Goal: Information Seeking & Learning: Learn about a topic

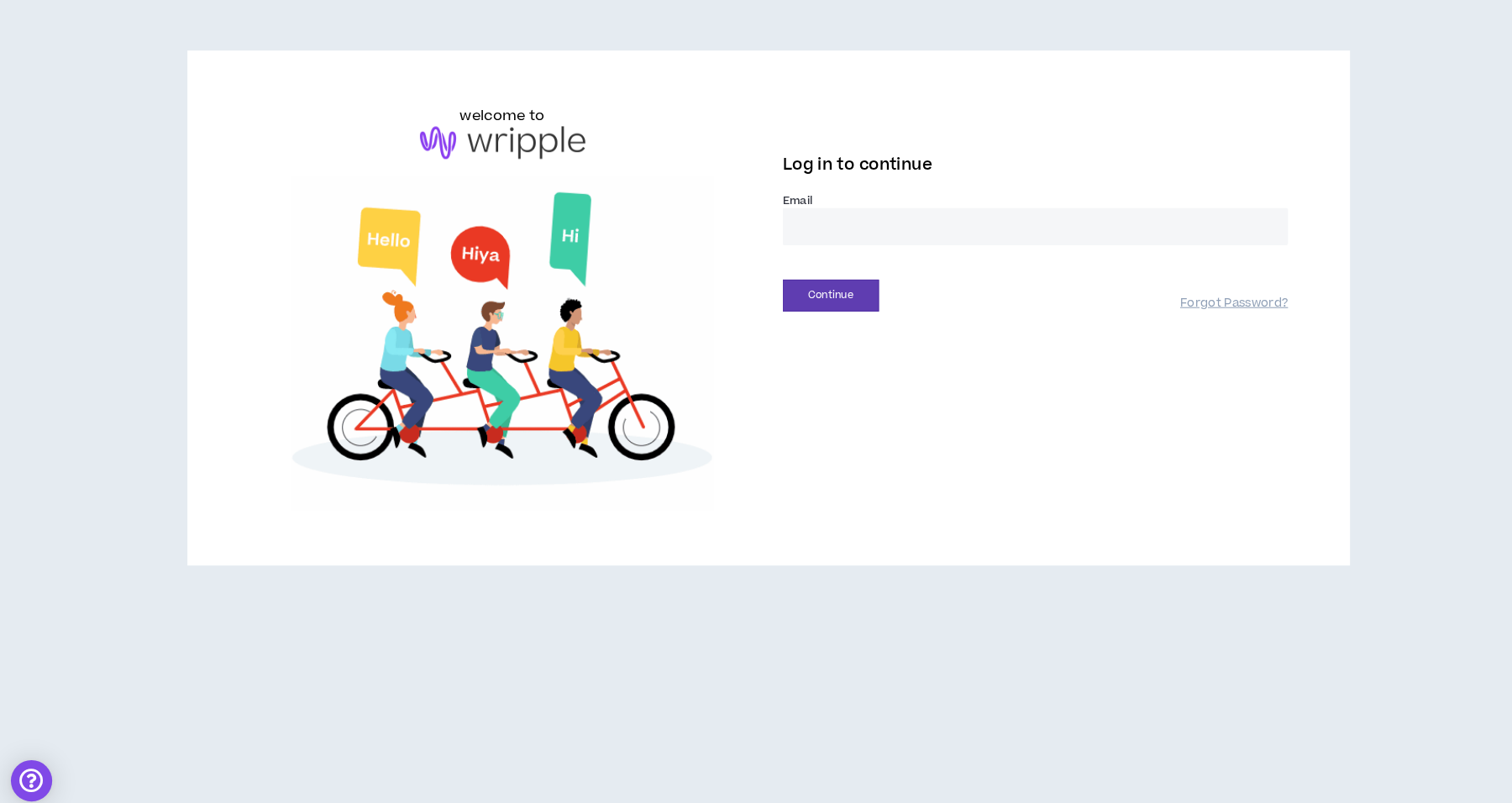
click at [908, 190] on div "Log in to continue" at bounding box center [1016, 170] width 493 height 44
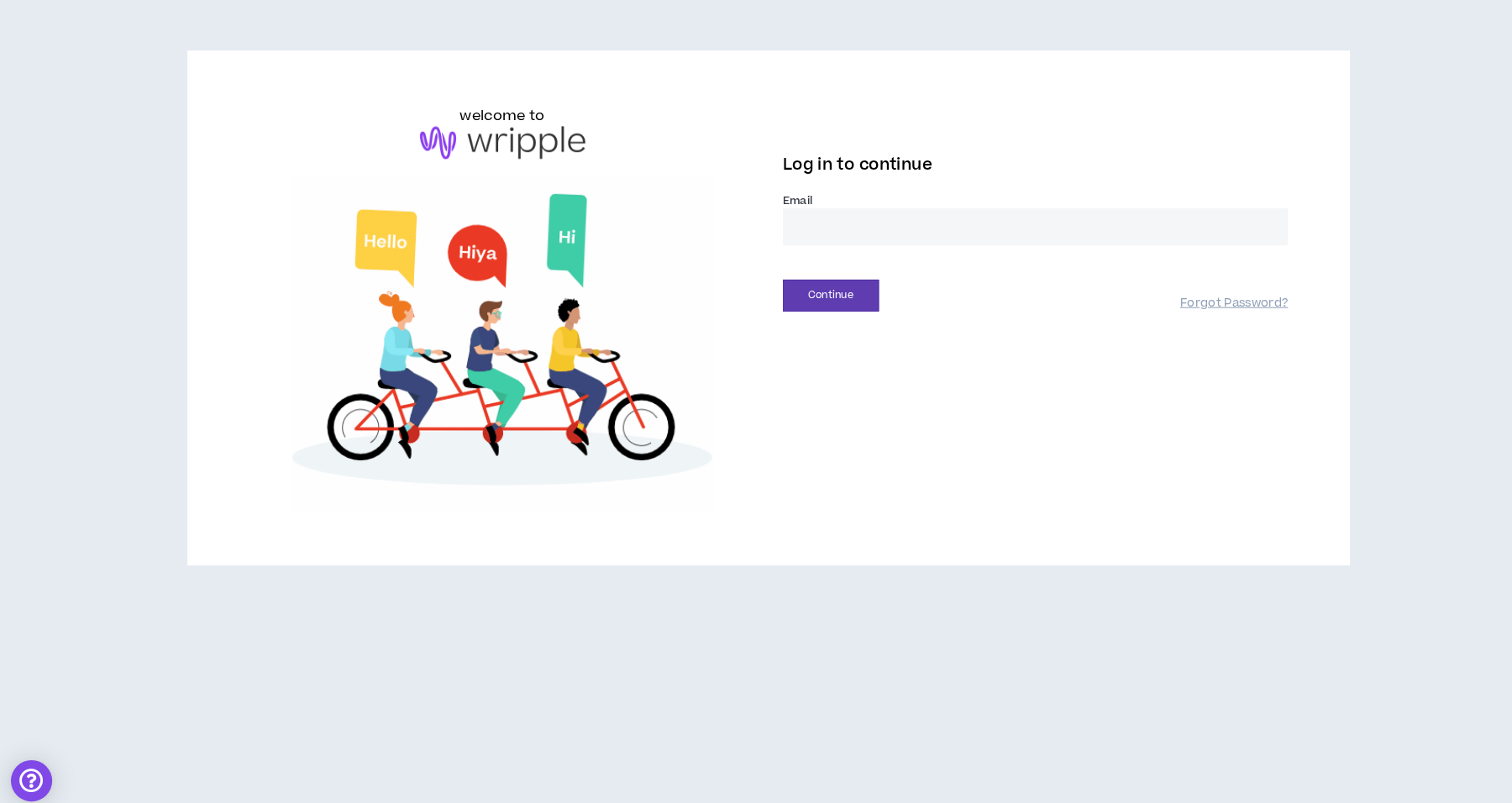
click at [871, 223] on input "email" at bounding box center [1016, 225] width 493 height 36
type input "**********"
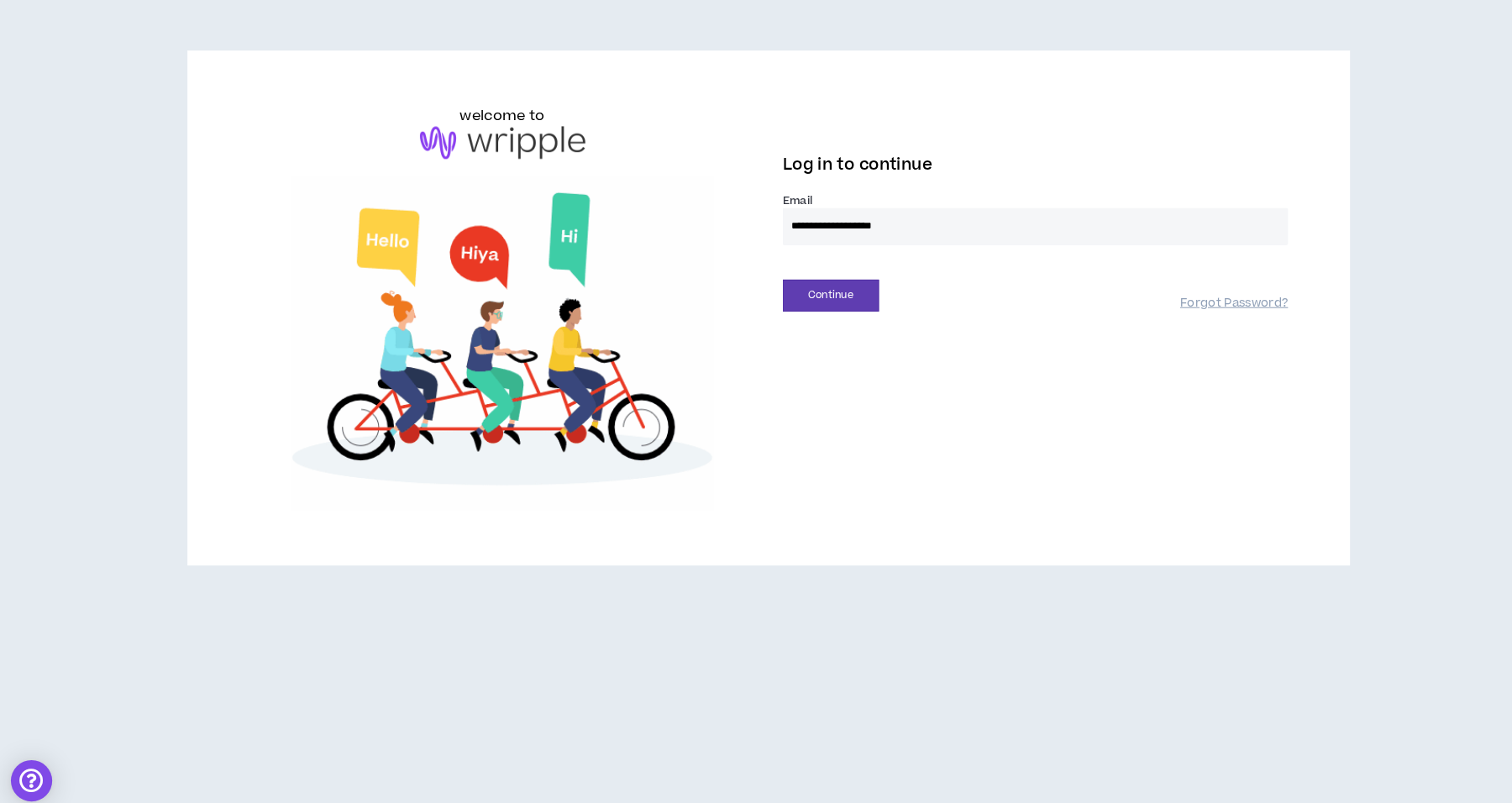
click at [769, 277] on button "Continue" at bounding box center [816, 293] width 94 height 31
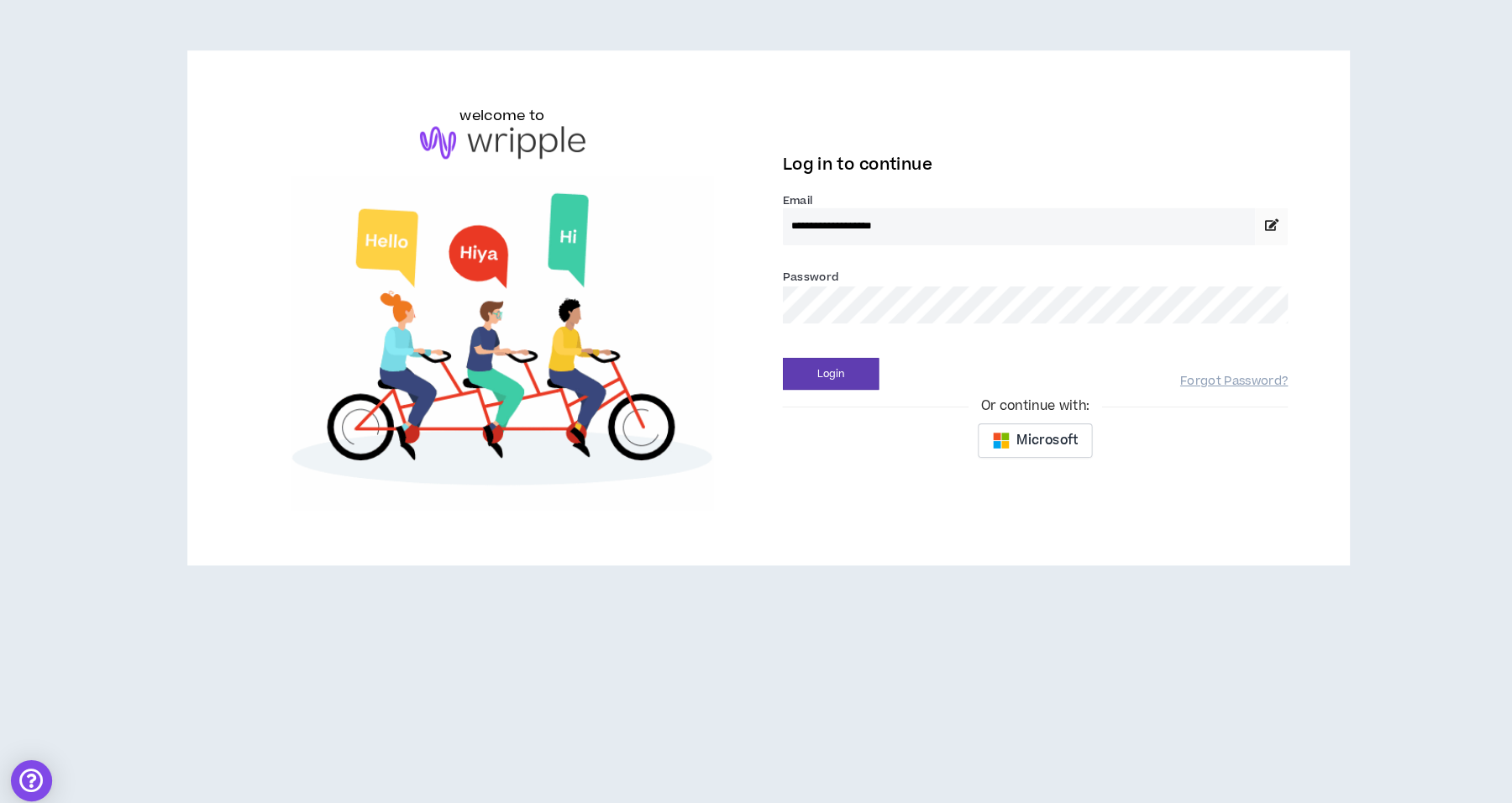
click at [769, 354] on button "Login" at bounding box center [816, 369] width 94 height 31
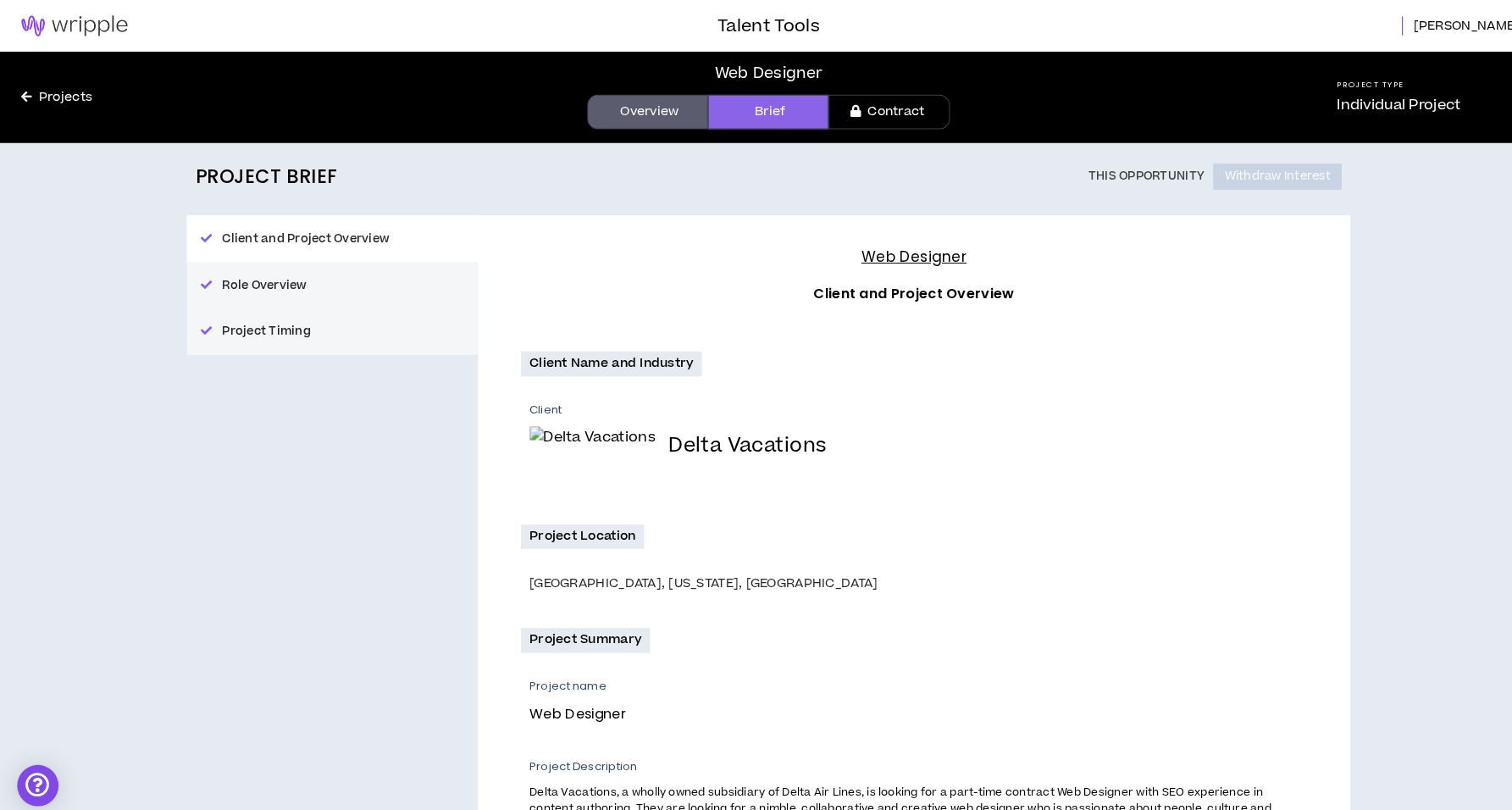
click at [89, 19] on img at bounding box center [73, 25] width 146 height 20
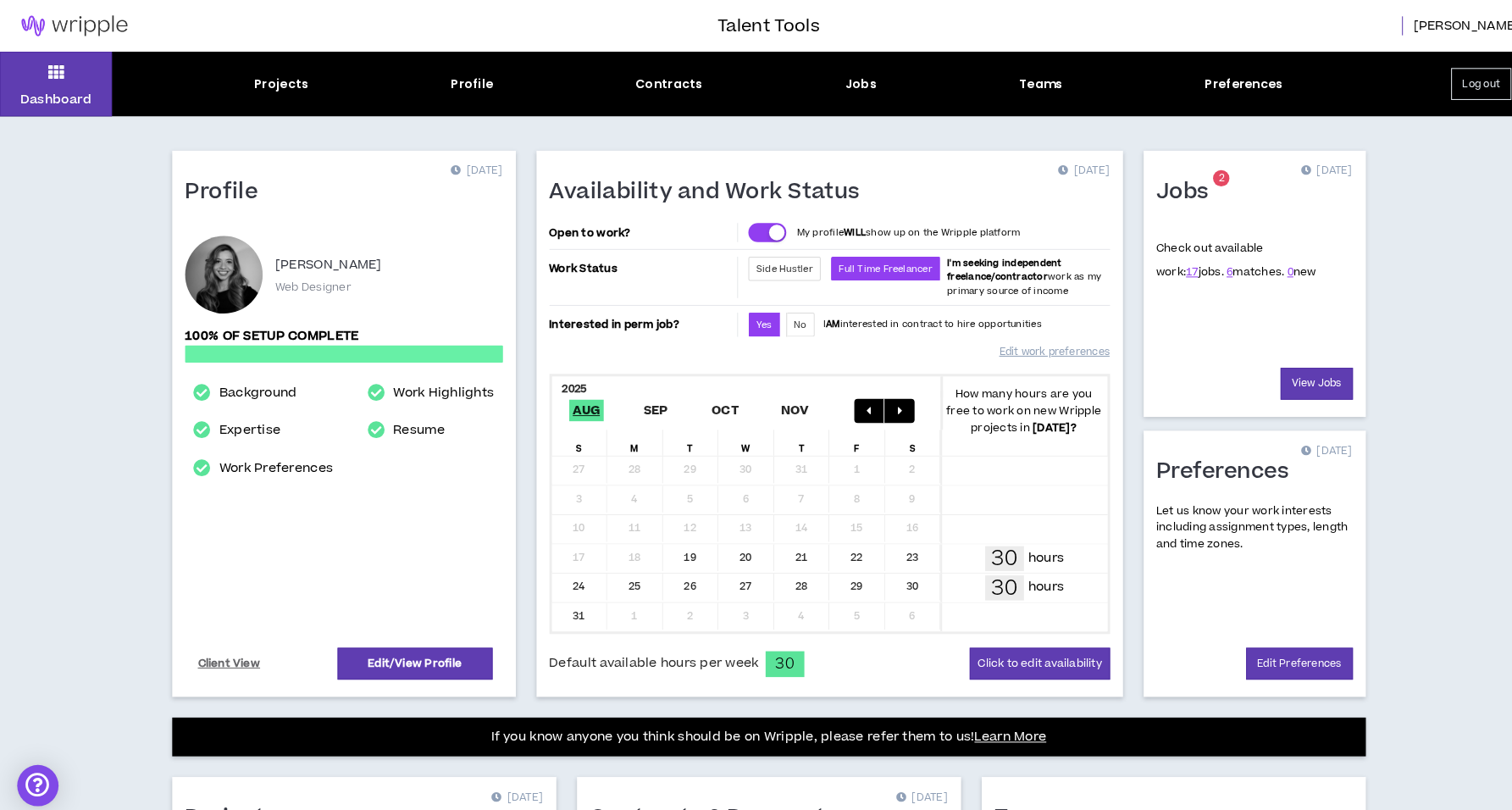
click at [1203, 178] on span "2" at bounding box center [1201, 176] width 6 height 15
click at [1290, 359] on div "Check out available work: 17 jobs. 6 matches. 0 new" at bounding box center [1234, 291] width 193 height 143
click at [1291, 382] on link "View Jobs" at bounding box center [1295, 377] width 71 height 32
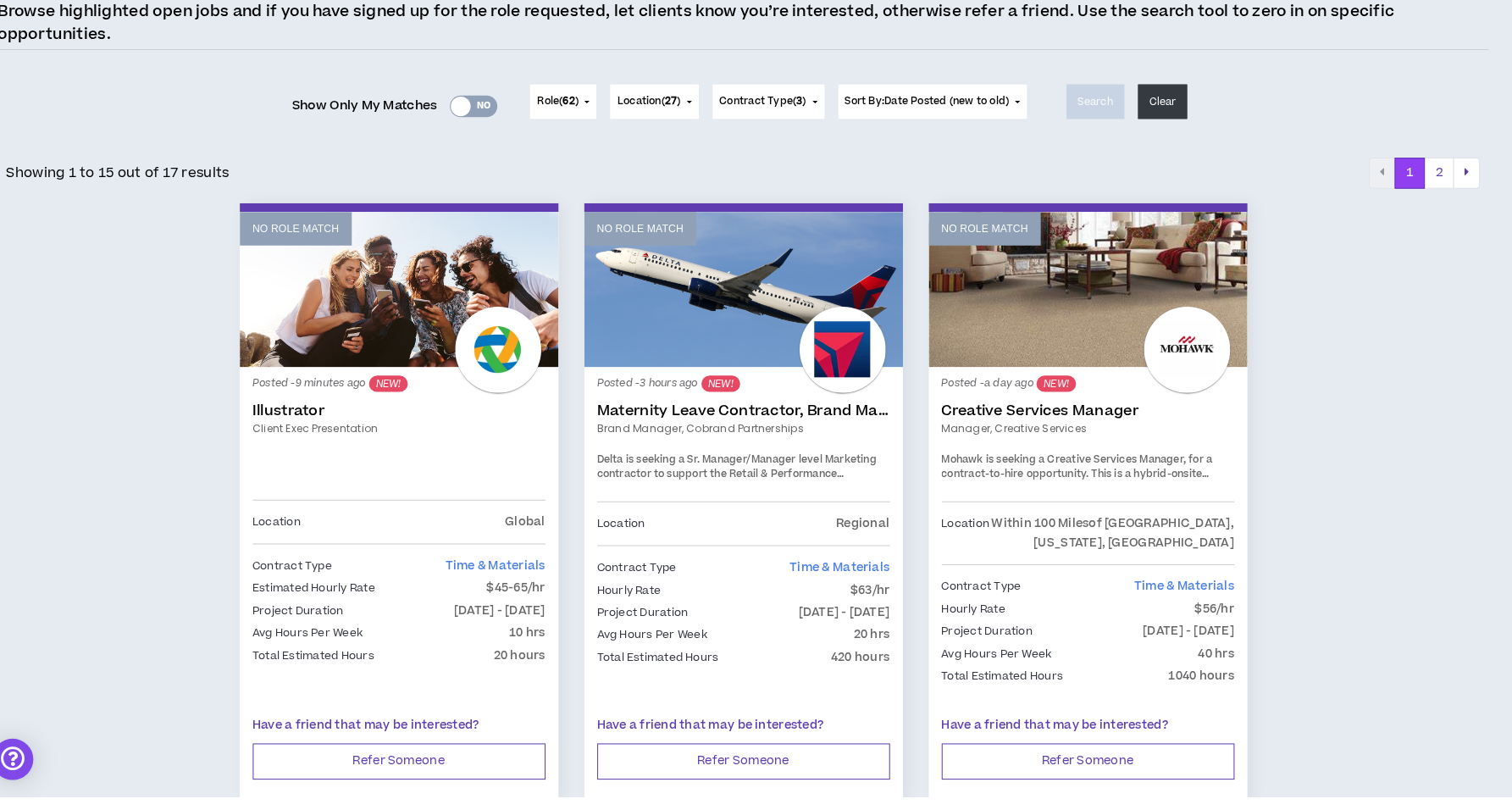
scroll to position [131, 0]
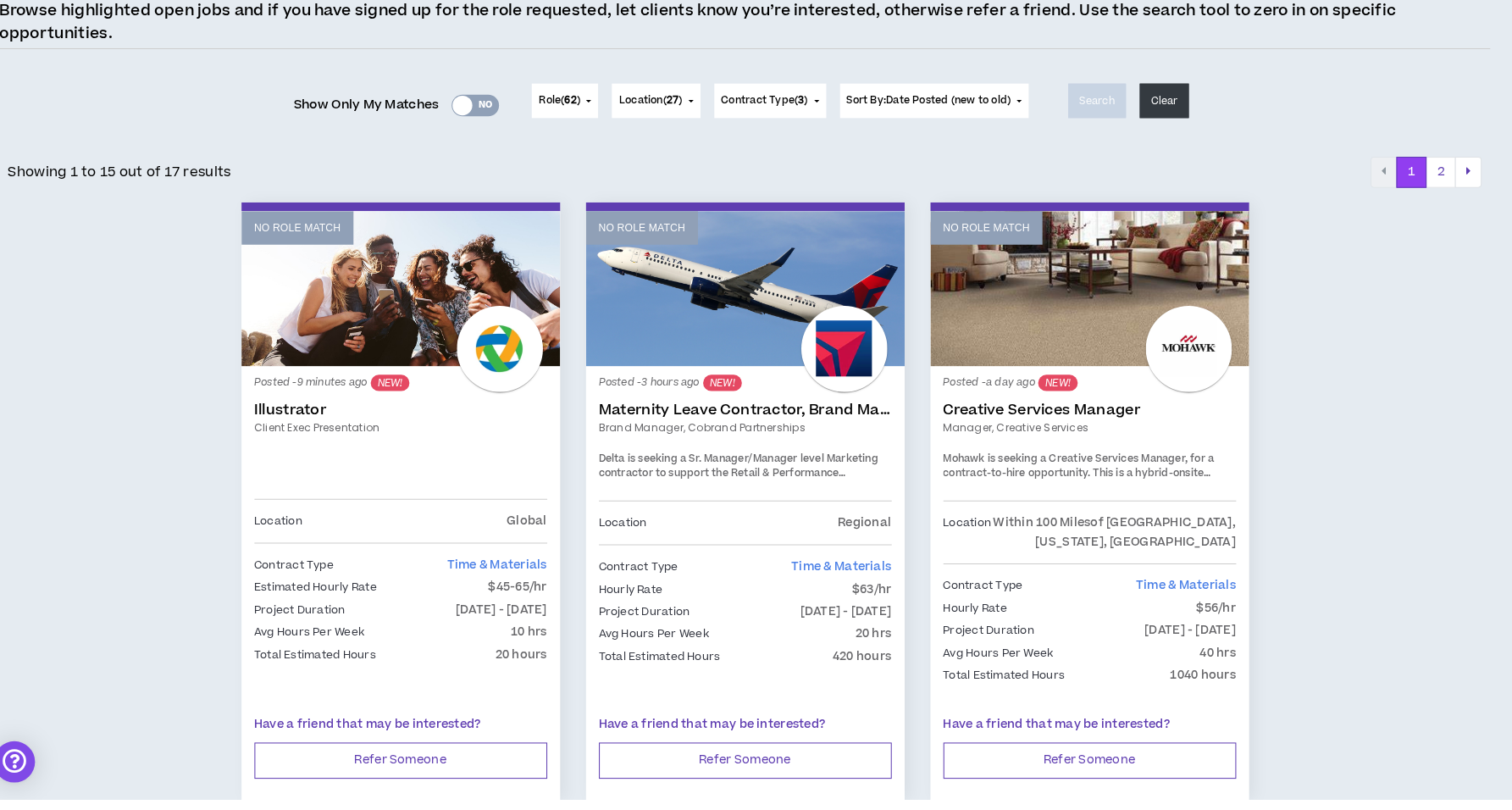
click at [354, 434] on link "Illustrator" at bounding box center [417, 426] width 288 height 17
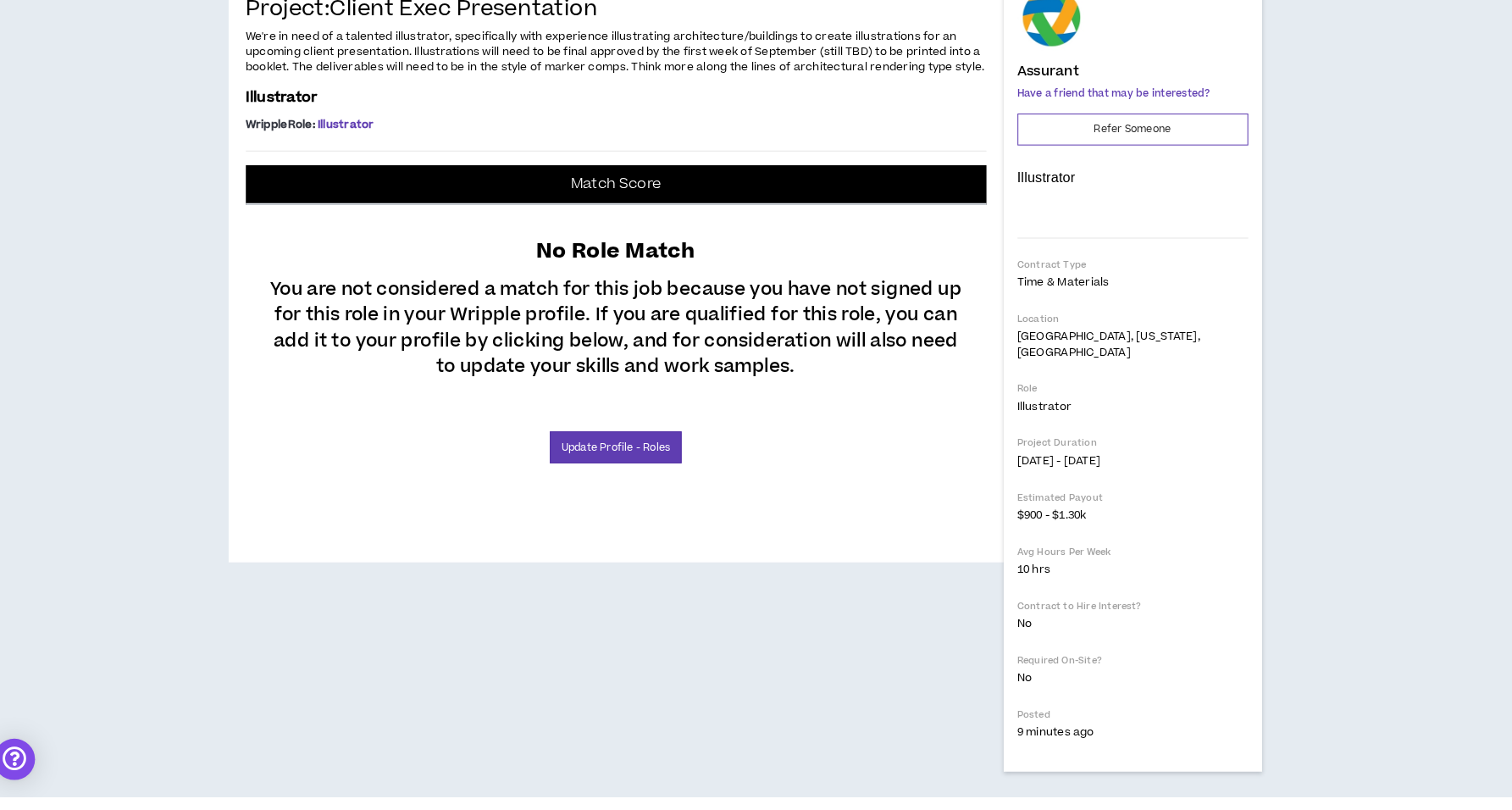
scroll to position [344, 0]
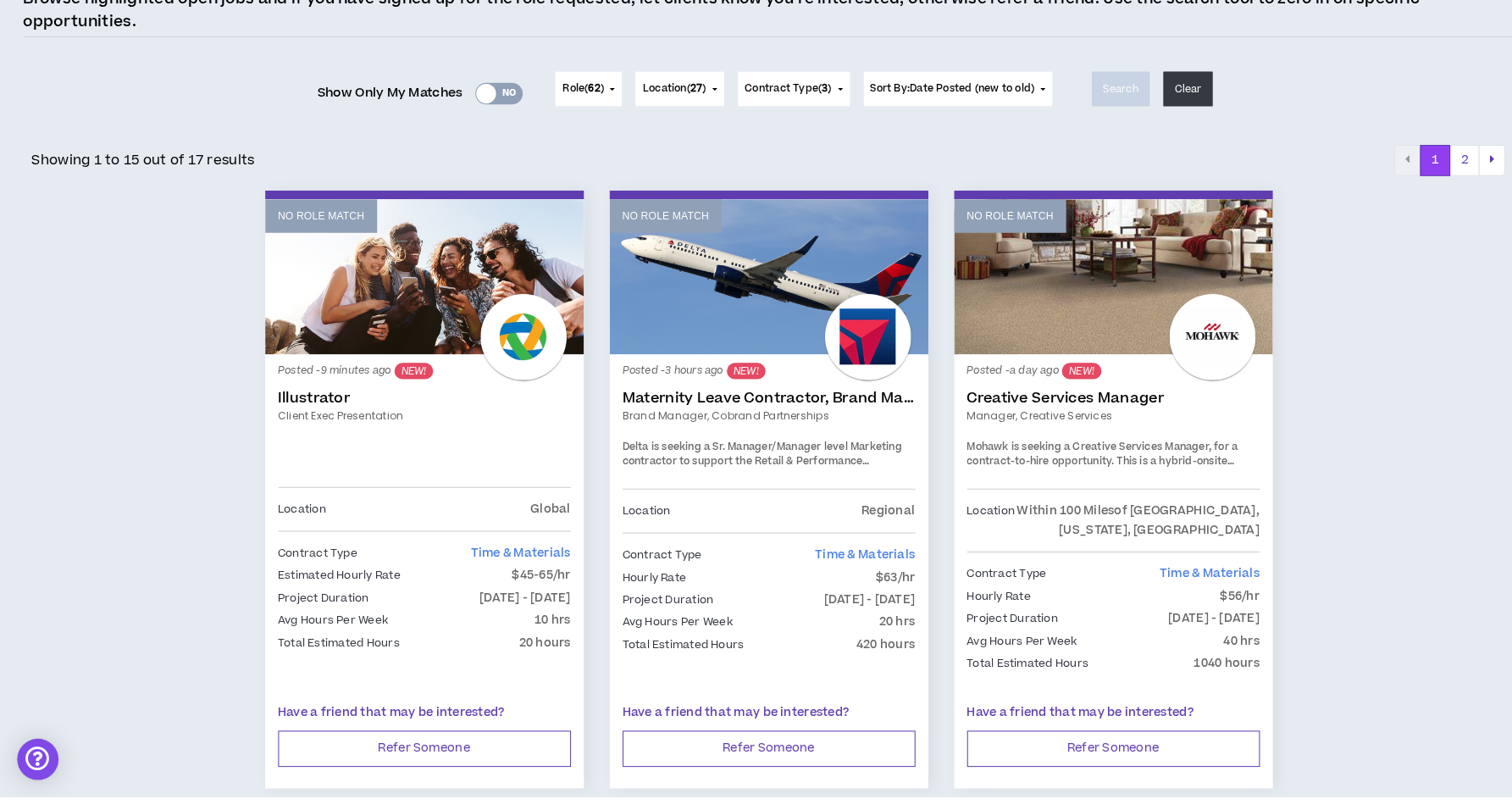
scroll to position [175, 0]
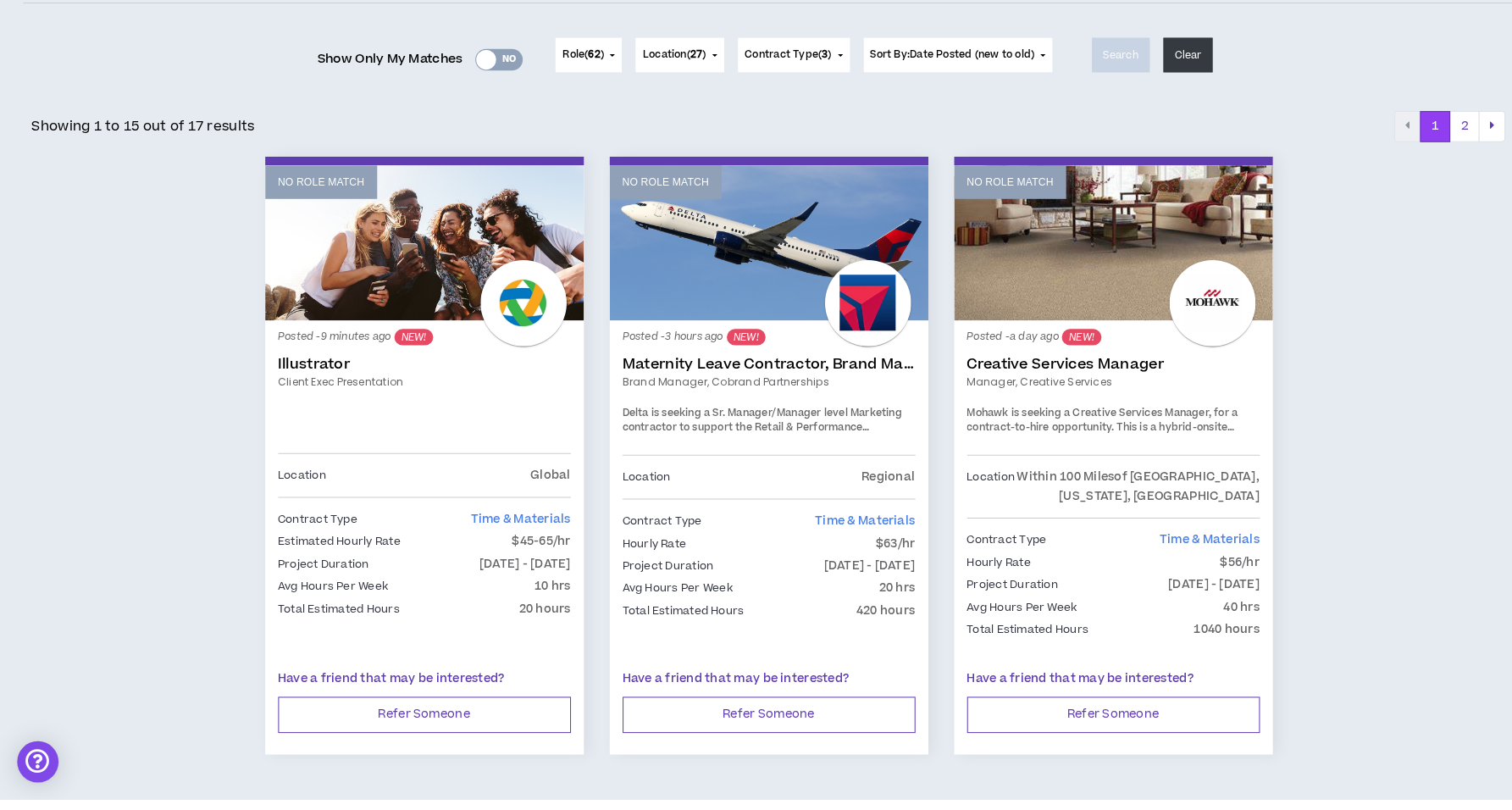
click at [841, 347] on div at bounding box center [853, 322] width 84 height 84
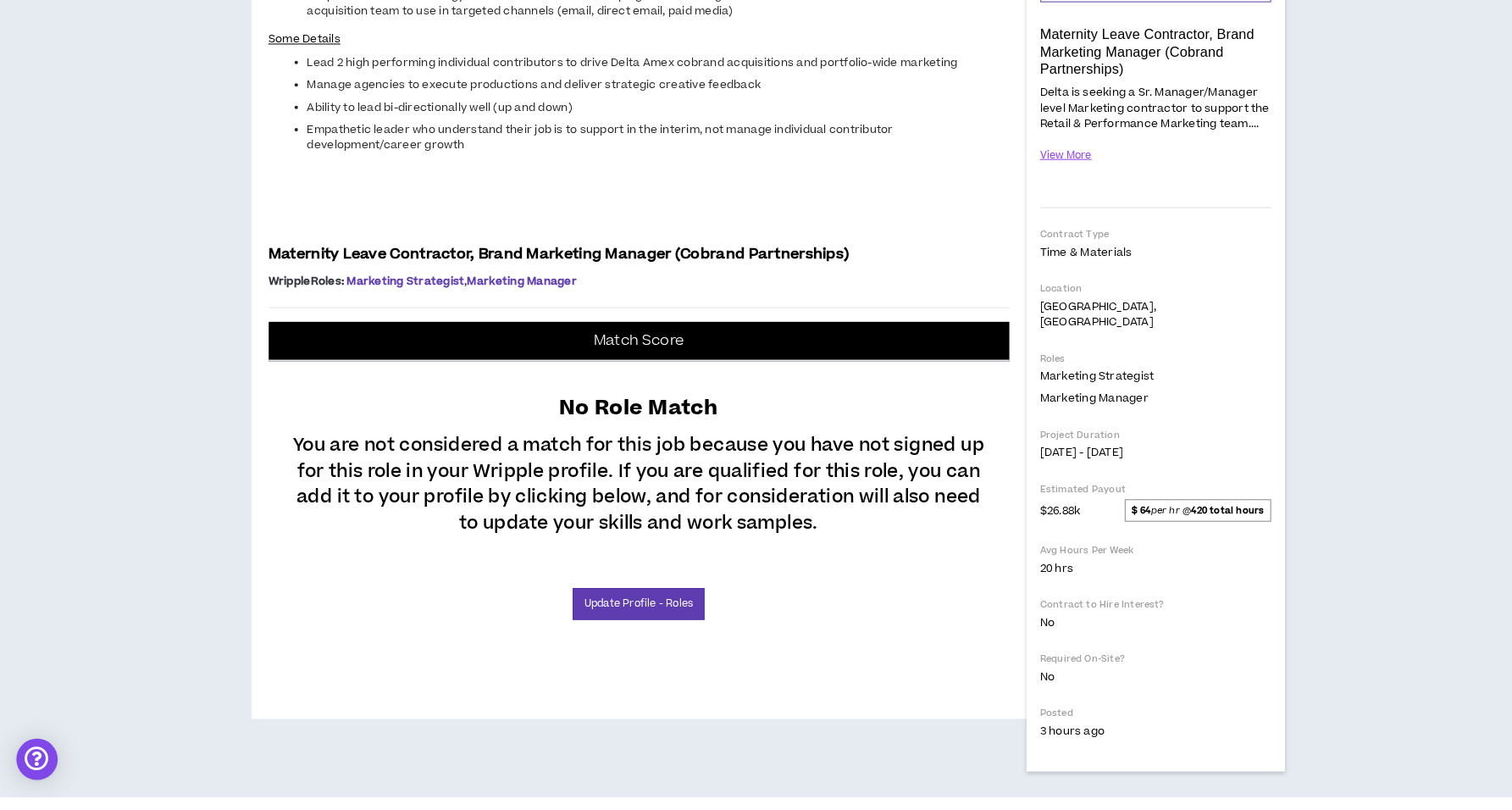
scroll to position [673, 0]
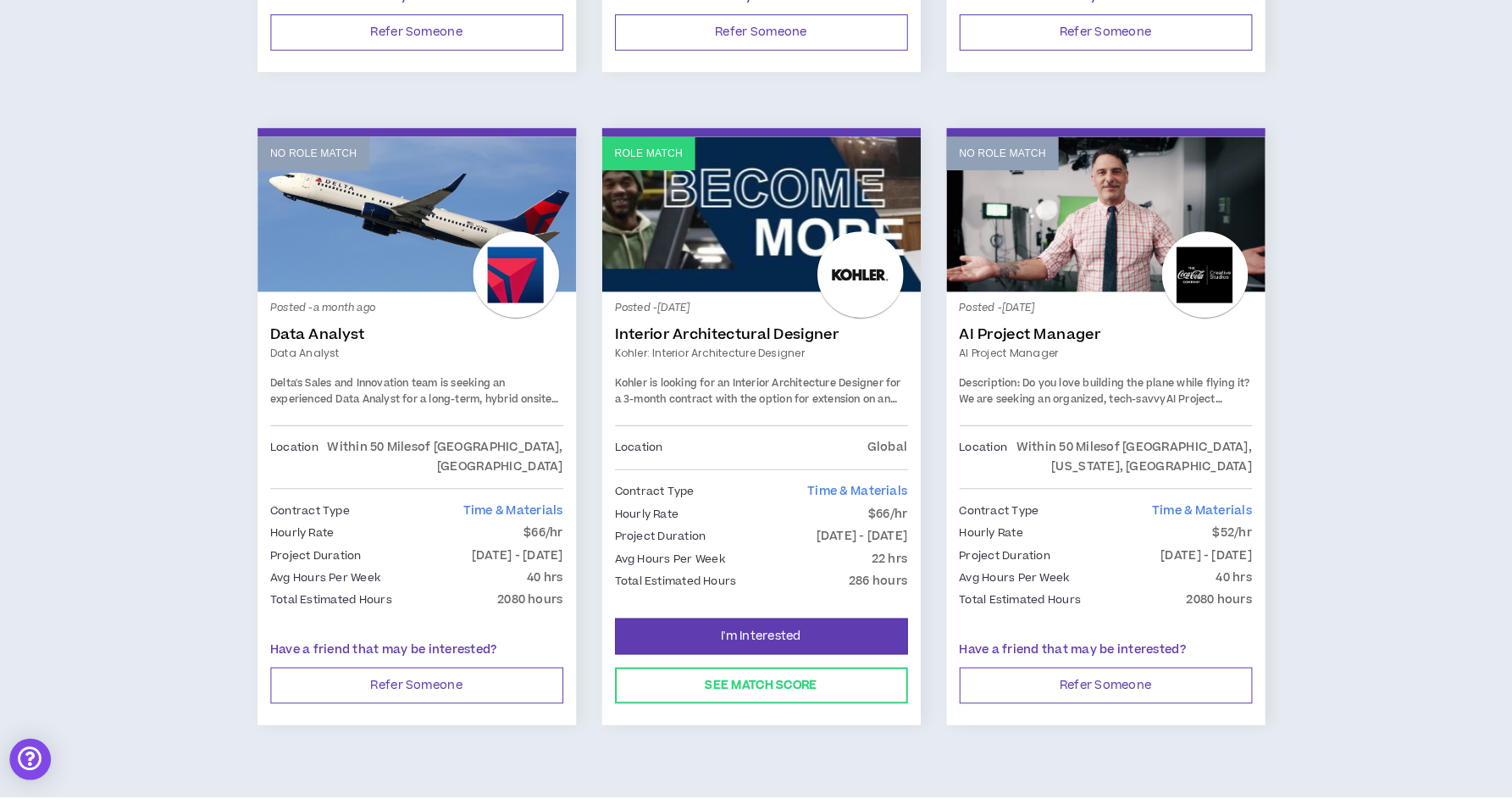
scroll to position [2777, 0]
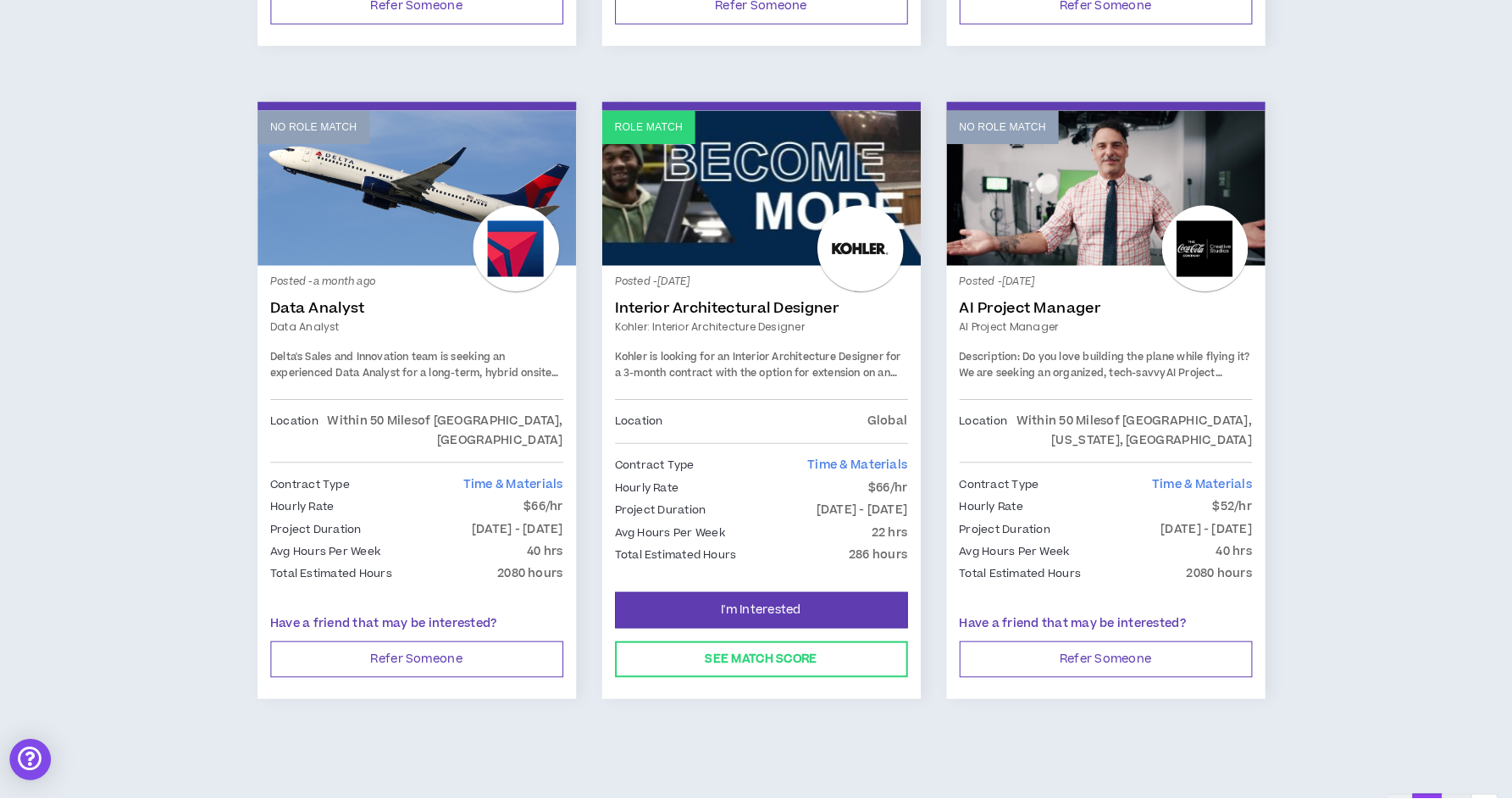
click at [1442, 806] on button "2" at bounding box center [1441, 821] width 30 height 31
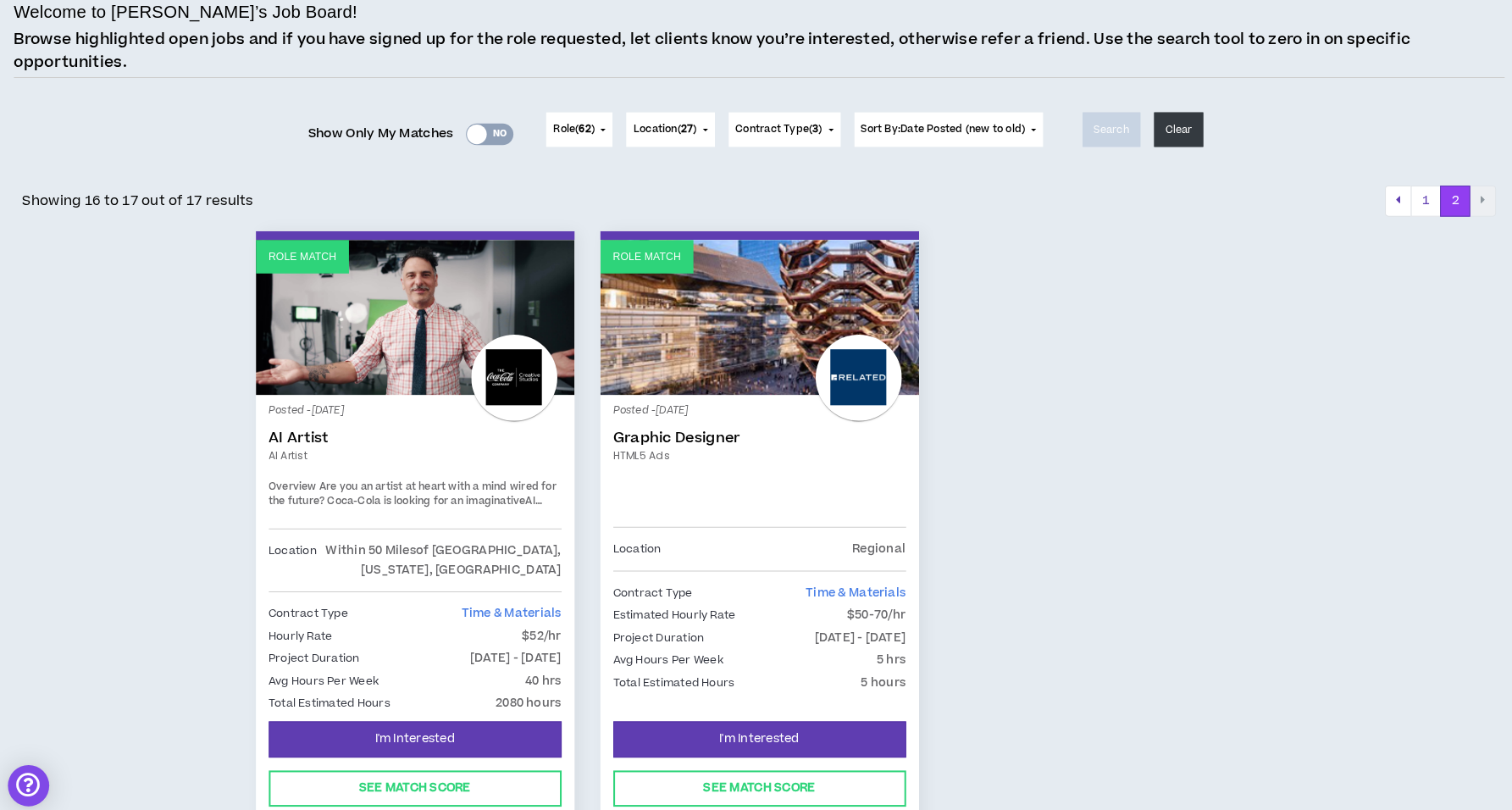
scroll to position [117, 0]
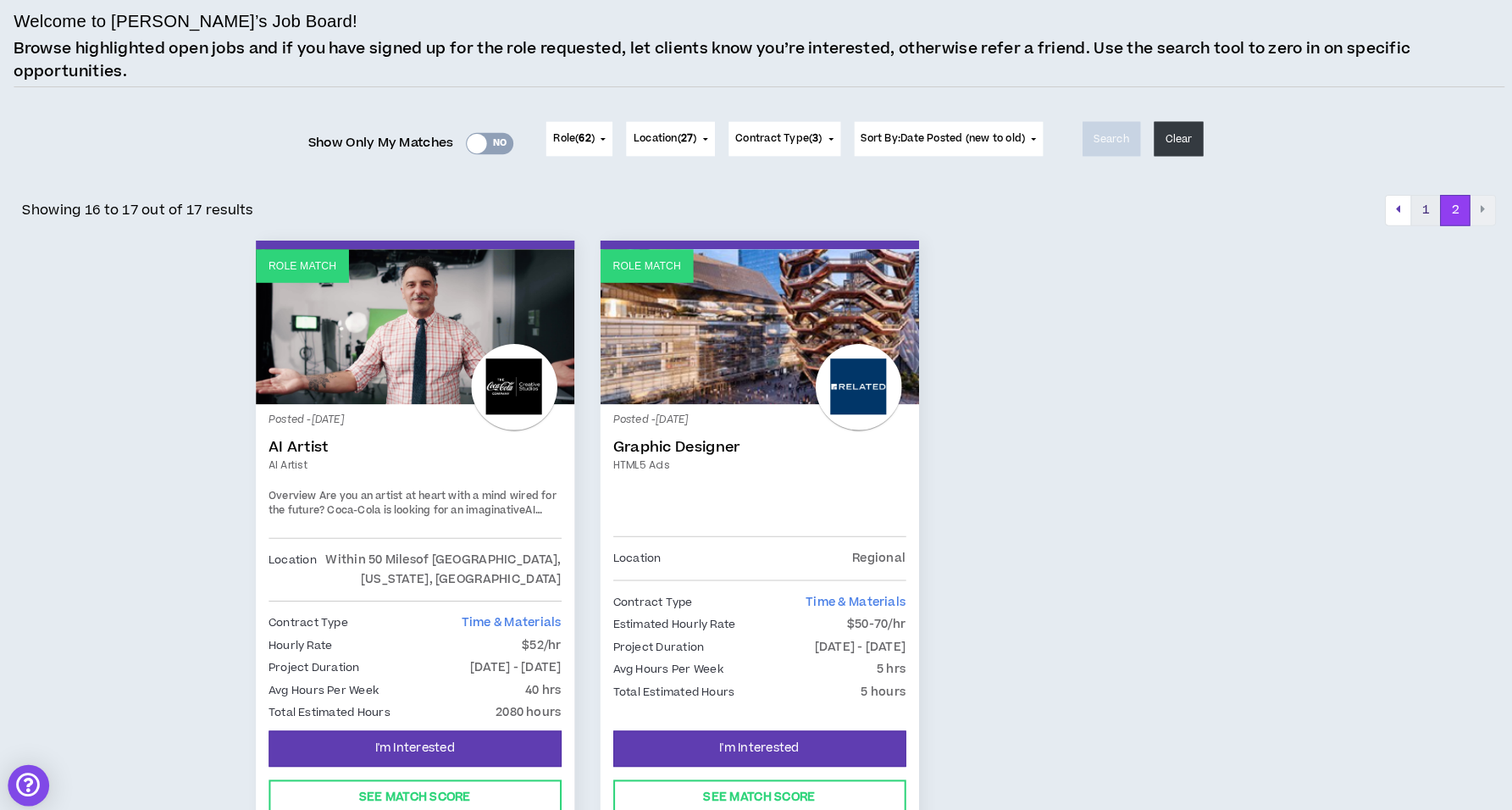
click at [1414, 209] on button "1" at bounding box center [1412, 207] width 30 height 31
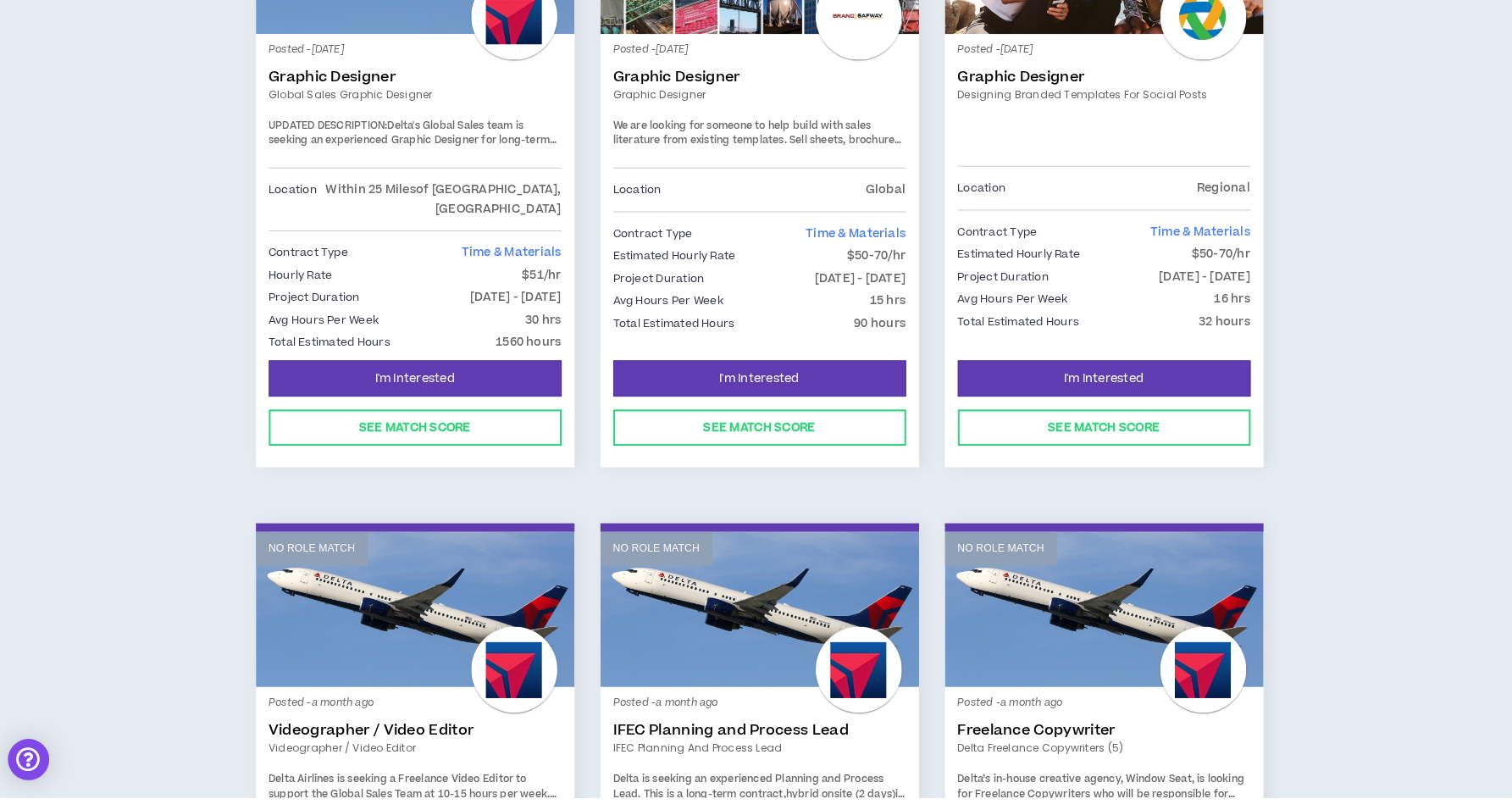
scroll to position [2006, 0]
